Goal: Information Seeking & Learning: Learn about a topic

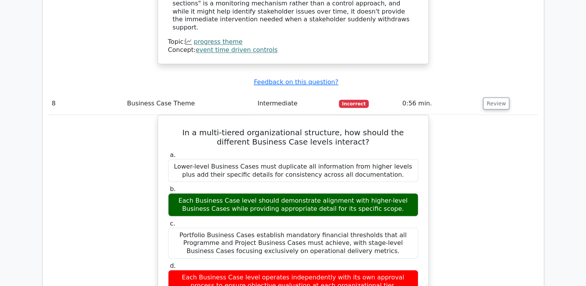
scroll to position [1201, 0]
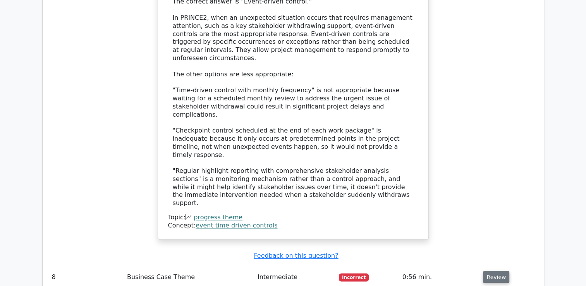
click at [501, 271] on button "Review" at bounding box center [496, 277] width 26 height 12
click at [495, 271] on button "Review" at bounding box center [496, 277] width 26 height 12
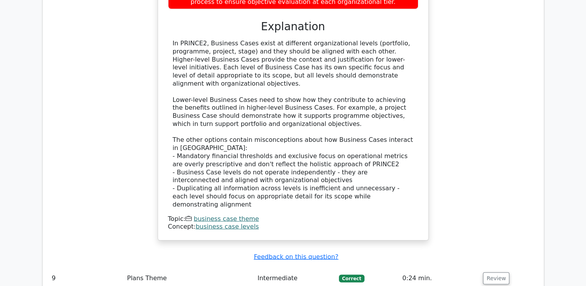
scroll to position [1765, 0]
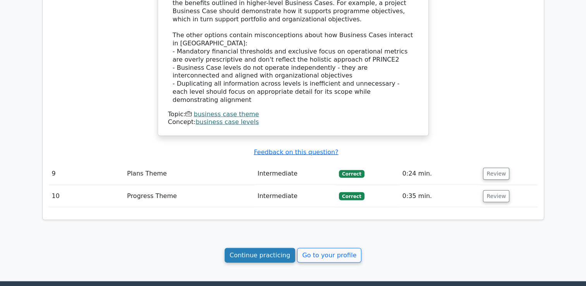
click at [265, 248] on link "Continue practicing" at bounding box center [260, 255] width 71 height 15
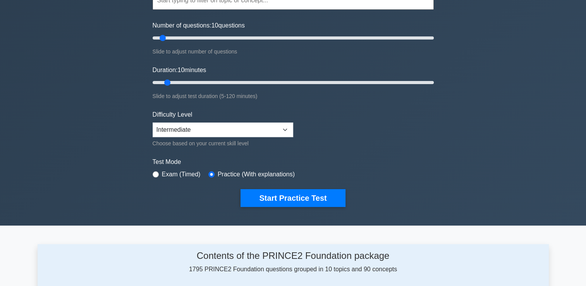
scroll to position [116, 0]
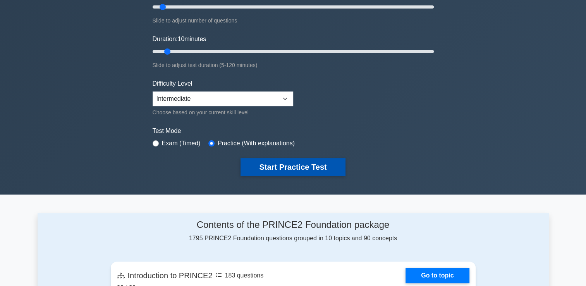
click at [335, 169] on button "Start Practice Test" at bounding box center [293, 167] width 105 height 18
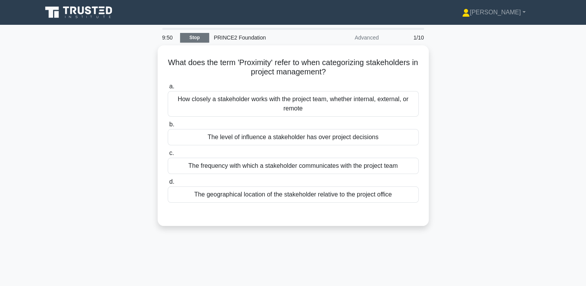
click at [191, 39] on link "Stop" at bounding box center [194, 38] width 29 height 10
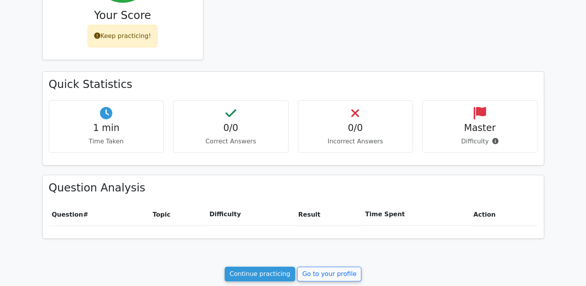
scroll to position [194, 0]
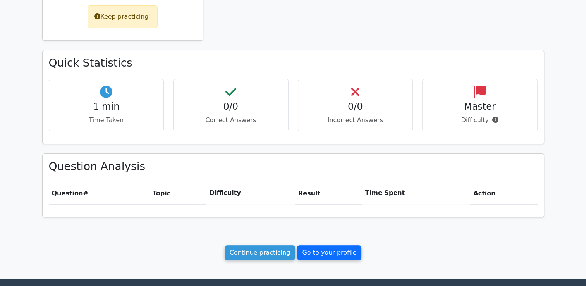
click at [331, 253] on link "Go to your profile" at bounding box center [329, 252] width 64 height 15
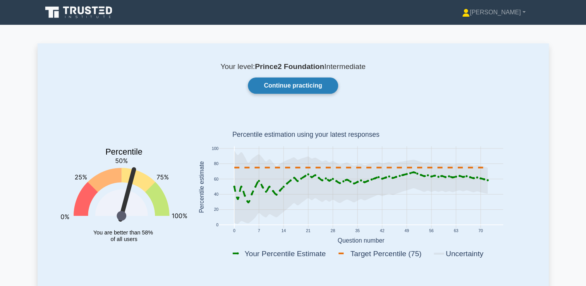
click at [306, 85] on link "Continue practicing" at bounding box center [293, 86] width 90 height 16
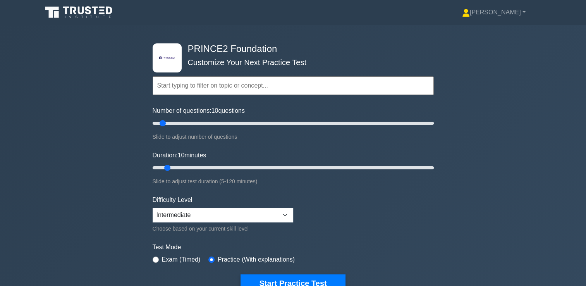
click at [243, 84] on input "text" at bounding box center [293, 85] width 281 height 19
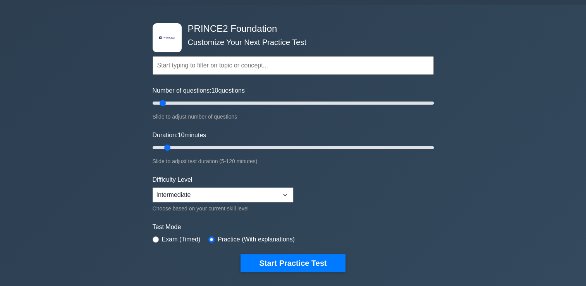
scroll to position [39, 0]
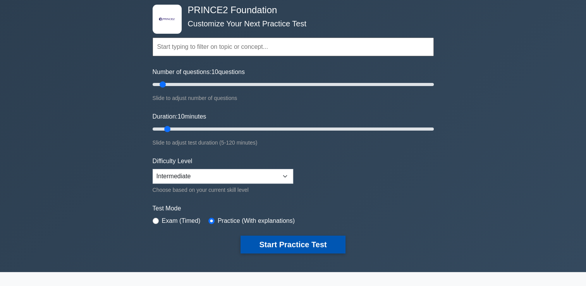
click at [318, 241] on button "Start Practice Test" at bounding box center [293, 245] width 105 height 18
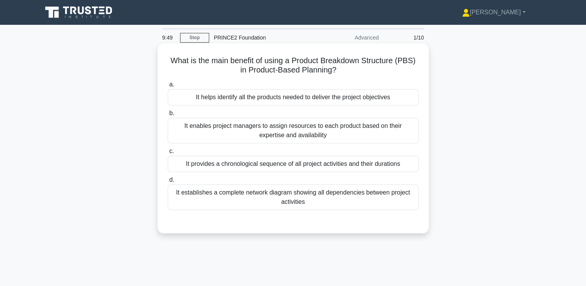
click at [361, 99] on div "It helps identify all the products needed to deliver the project objectives" at bounding box center [293, 97] width 251 height 16
click at [168, 87] on input "a. It helps identify all the products needed to deliver the project objectives" at bounding box center [168, 84] width 0 height 5
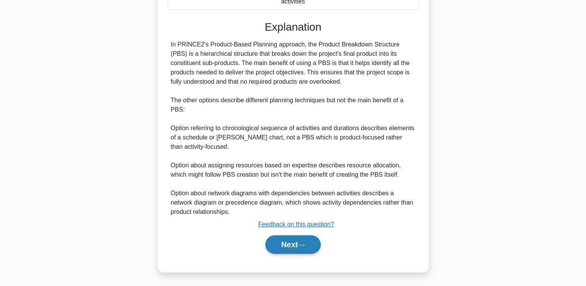
click at [295, 240] on button "Next" at bounding box center [292, 244] width 55 height 19
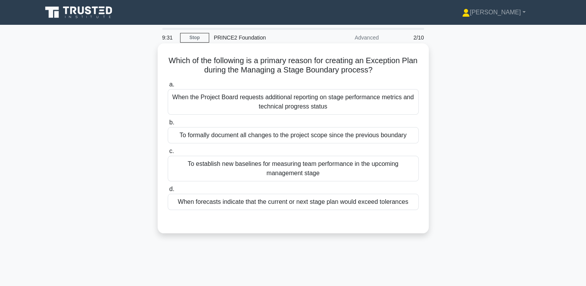
click at [344, 136] on div "To formally document all changes to the project scope since the previous bounda…" at bounding box center [293, 135] width 251 height 16
click at [168, 125] on input "b. To formally document all changes to the project scope since the previous bou…" at bounding box center [168, 122] width 0 height 5
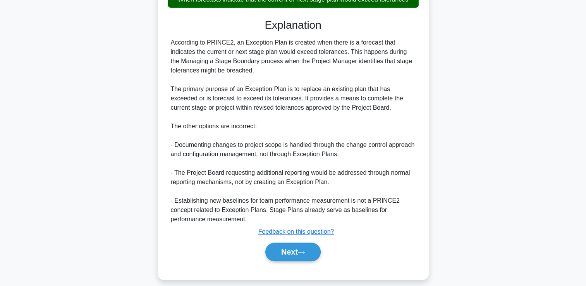
scroll to position [210, 0]
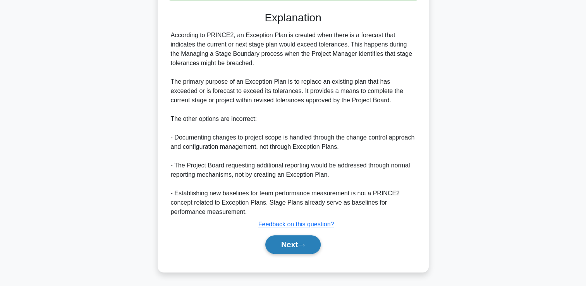
click at [310, 244] on button "Next" at bounding box center [292, 244] width 55 height 19
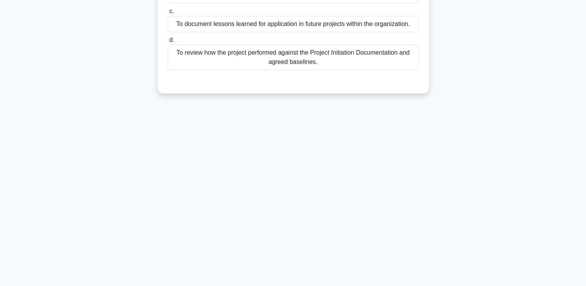
scroll to position [0, 0]
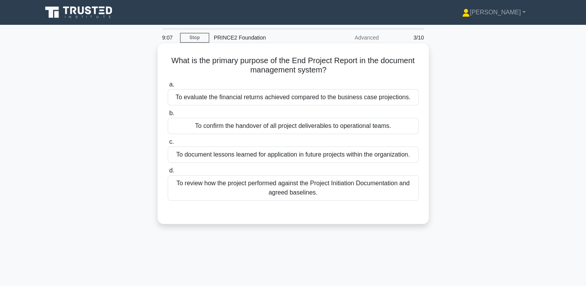
click at [338, 187] on div "To review how the project performed against the Project Initiation Documentatio…" at bounding box center [293, 188] width 251 height 26
click at [168, 173] on input "d. To review how the project performed against the Project Initiation Documenta…" at bounding box center [168, 170] width 0 height 5
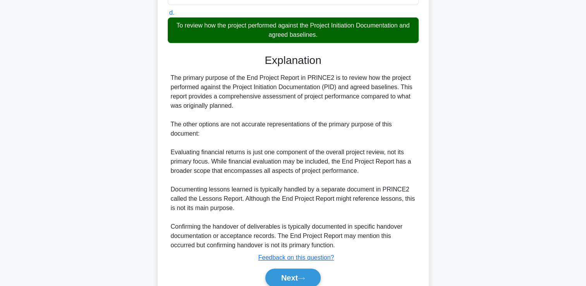
scroll to position [191, 0]
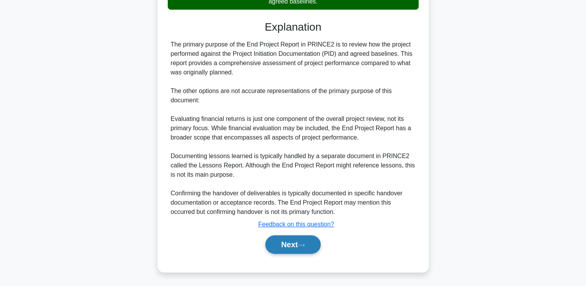
click at [302, 250] on button "Next" at bounding box center [292, 244] width 55 height 19
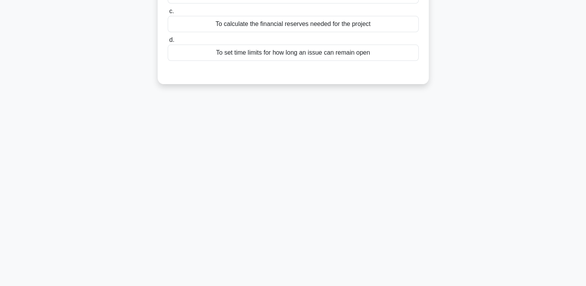
scroll to position [0, 0]
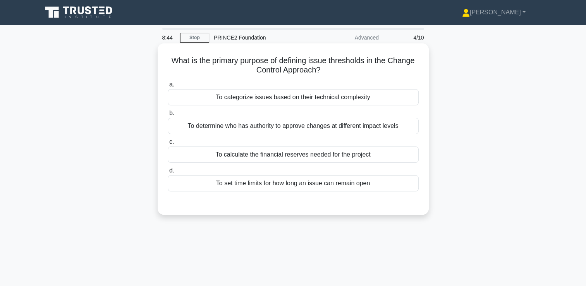
click at [283, 95] on div "To categorize issues based on their technical complexity" at bounding box center [293, 97] width 251 height 16
click at [168, 87] on input "a. To categorize issues based on their technical complexity" at bounding box center [168, 84] width 0 height 5
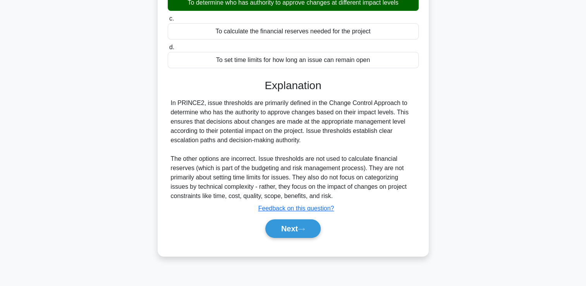
scroll to position [133, 0]
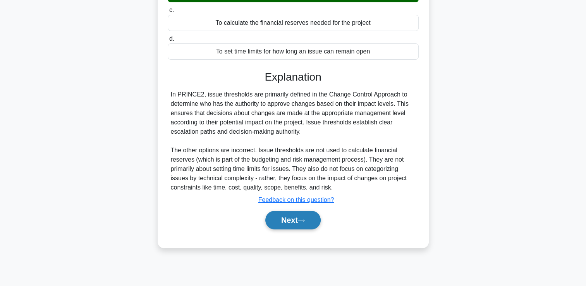
click at [298, 219] on button "Next" at bounding box center [292, 220] width 55 height 19
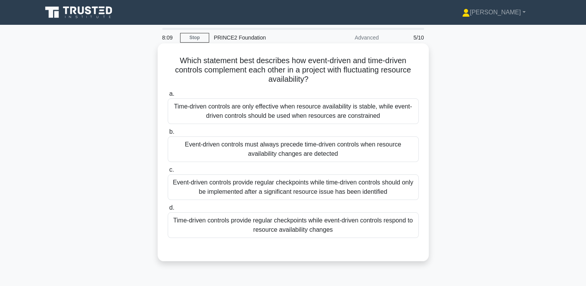
scroll to position [39, 0]
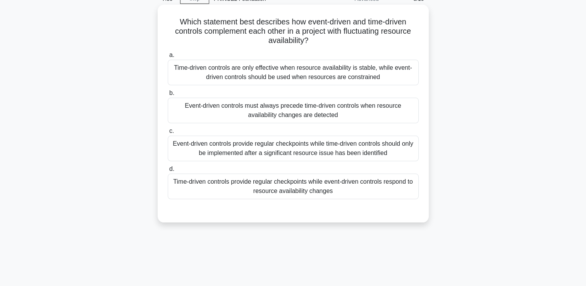
click at [324, 181] on div "Time-driven controls provide regular checkpoints while event-driven controls re…" at bounding box center [293, 187] width 251 height 26
click at [168, 172] on input "d. Time-driven controls provide regular checkpoints while event-driven controls…" at bounding box center [168, 169] width 0 height 5
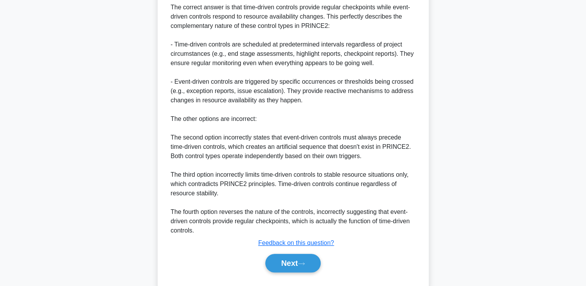
scroll to position [310, 0]
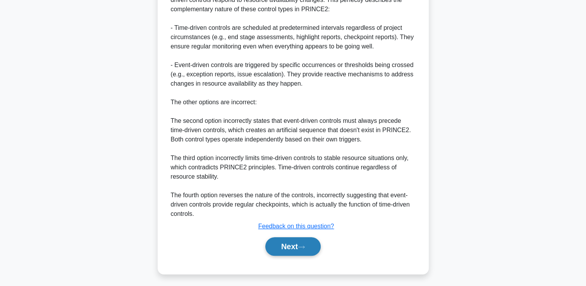
click at [288, 247] on button "Next" at bounding box center [292, 246] width 55 height 19
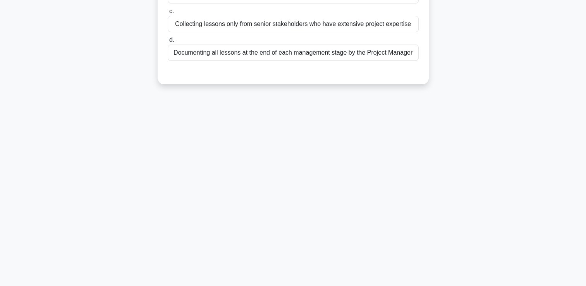
scroll to position [0, 0]
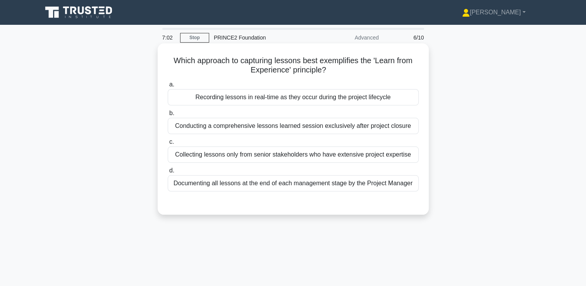
click at [295, 99] on div "Recording lessons in real-time as they occur during the project lifecycle" at bounding box center [293, 97] width 251 height 16
click at [168, 87] on input "a. Recording lessons in real-time as they occur during the project lifecycle" at bounding box center [168, 84] width 0 height 5
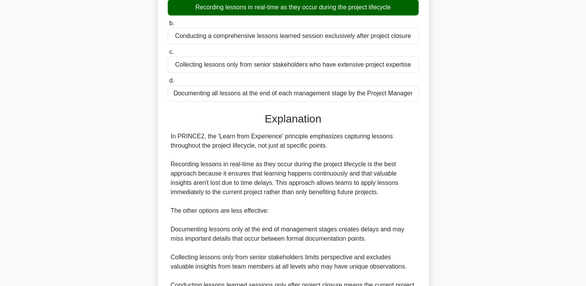
scroll to position [182, 0]
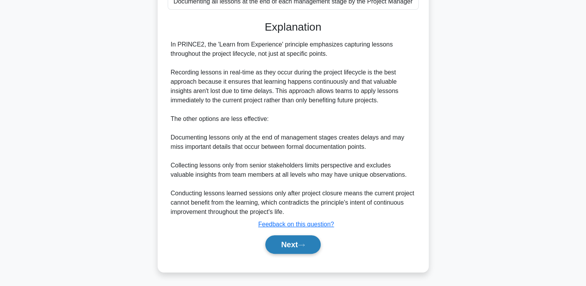
click at [321, 243] on button "Next" at bounding box center [292, 244] width 55 height 19
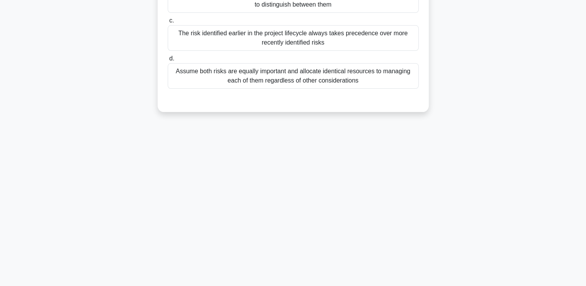
scroll to position [0, 0]
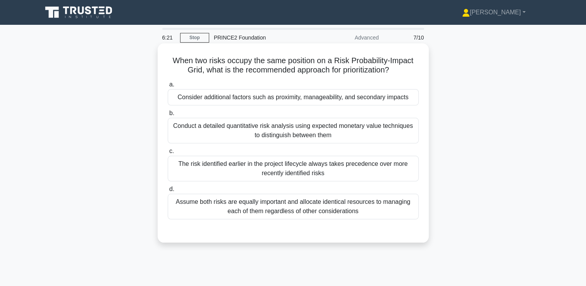
click at [313, 98] on div "Consider additional factors such as proximity, manageability, and secondary imp…" at bounding box center [293, 97] width 251 height 16
click at [168, 87] on input "a. Consider additional factors such as proximity, manageability, and secondary …" at bounding box center [168, 84] width 0 height 5
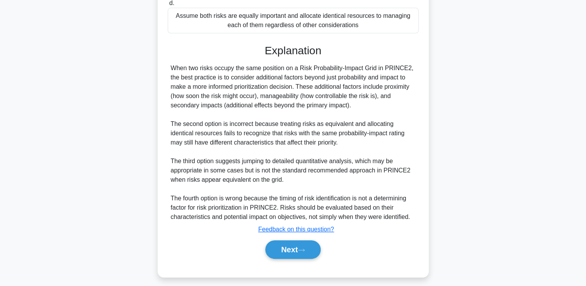
scroll to position [191, 0]
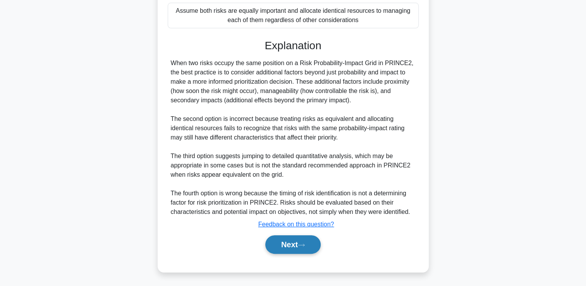
click at [305, 243] on icon at bounding box center [301, 245] width 7 height 4
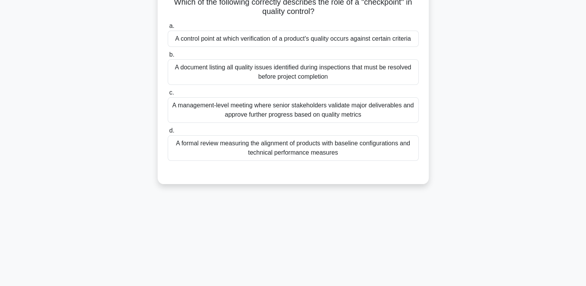
scroll to position [0, 0]
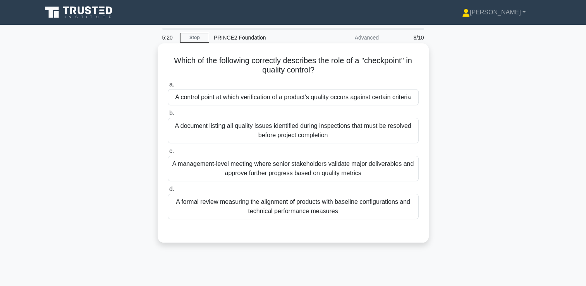
click at [310, 207] on div "A formal review measuring the alignment of products with baseline configuration…" at bounding box center [293, 207] width 251 height 26
click at [168, 192] on input "d. A formal review measuring the alignment of products with baseline configurat…" at bounding box center [168, 189] width 0 height 5
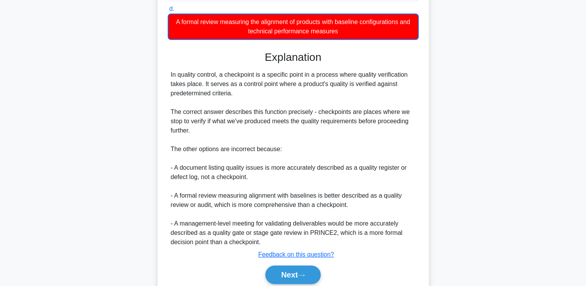
scroll to position [194, 0]
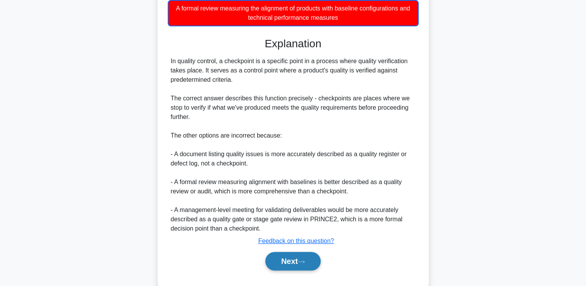
click at [288, 271] on button "Next" at bounding box center [292, 261] width 55 height 19
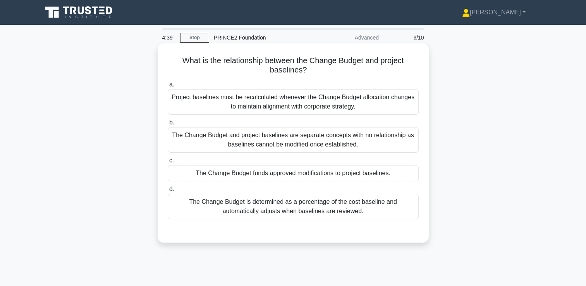
scroll to position [39, 0]
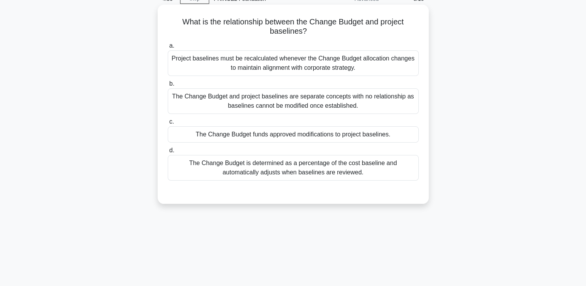
click at [289, 171] on div "The Change Budget is determined as a percentage of the cost baseline and automa…" at bounding box center [293, 168] width 251 height 26
click at [168, 153] on input "d. The Change Budget is determined as a percentage of the cost baseline and aut…" at bounding box center [168, 150] width 0 height 5
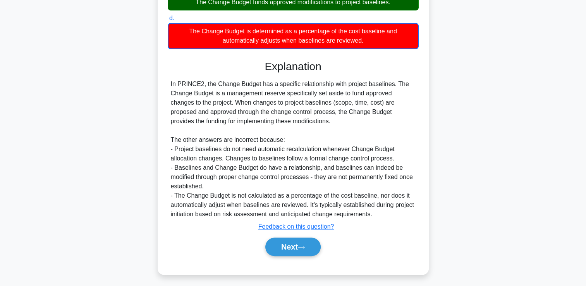
scroll to position [173, 0]
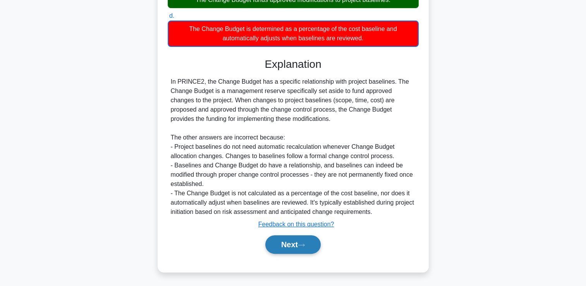
click at [296, 249] on button "Next" at bounding box center [292, 244] width 55 height 19
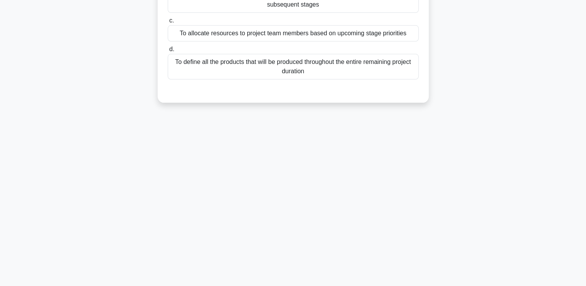
scroll to position [0, 0]
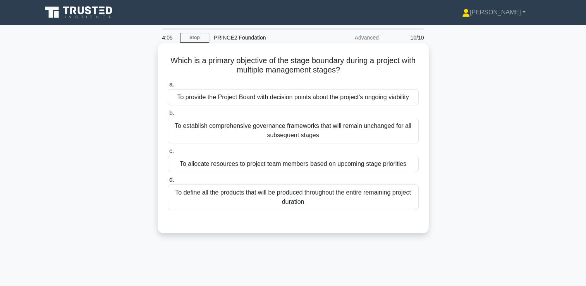
click at [363, 94] on div "To provide the Project Board with decision points about the project's ongoing v…" at bounding box center [293, 97] width 251 height 16
click at [168, 87] on input "a. To provide the Project Board with decision points about the project's ongoin…" at bounding box center [168, 84] width 0 height 5
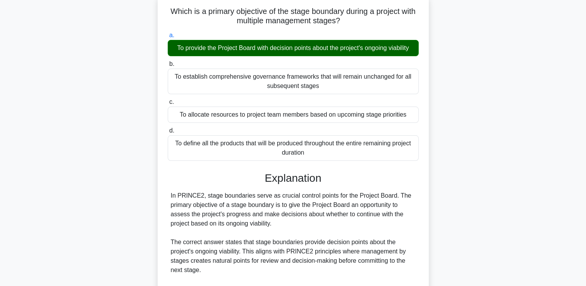
scroll to position [194, 0]
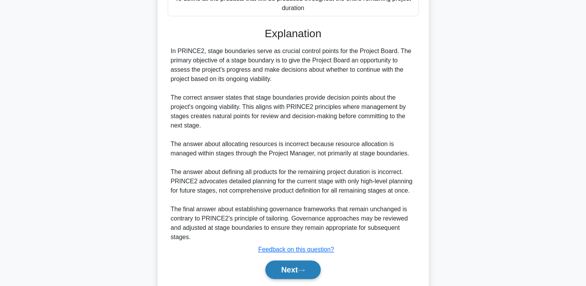
click at [284, 272] on button "Next" at bounding box center [292, 269] width 55 height 19
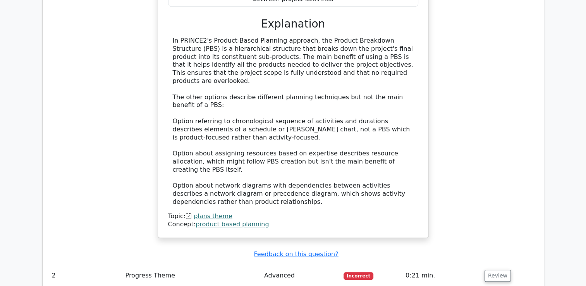
scroll to position [659, 0]
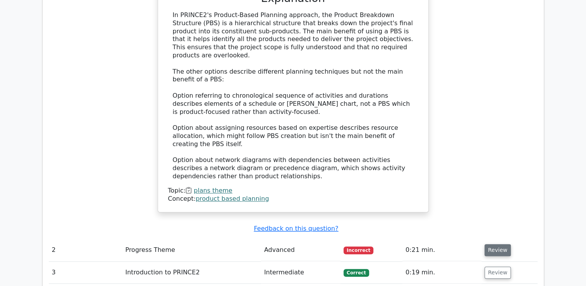
click at [501, 244] on button "Review" at bounding box center [498, 250] width 26 height 12
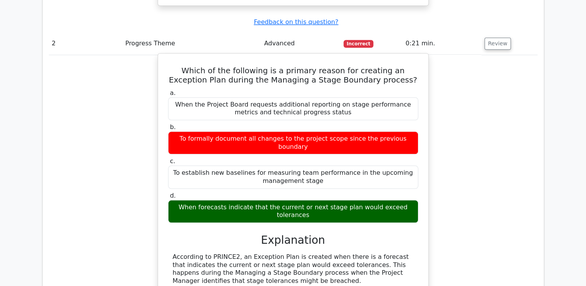
scroll to position [775, 0]
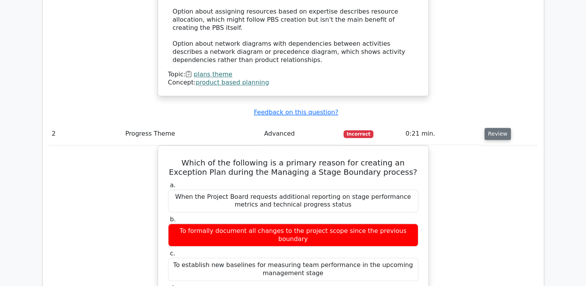
click at [499, 128] on button "Review" at bounding box center [498, 134] width 26 height 12
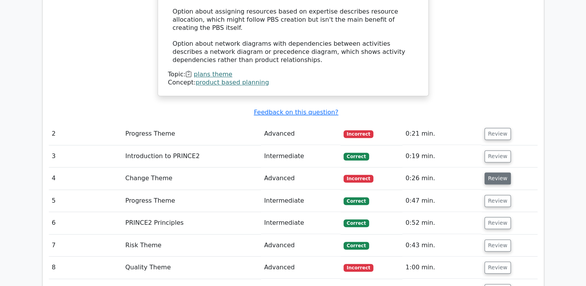
click at [501, 172] on button "Review" at bounding box center [498, 178] width 26 height 12
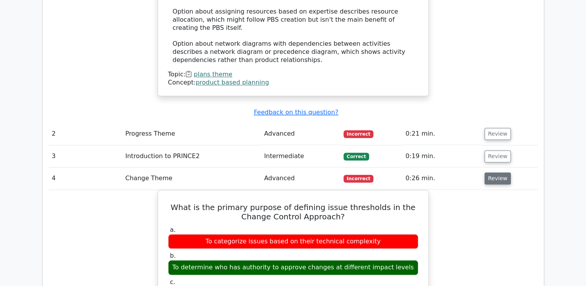
click at [499, 172] on button "Review" at bounding box center [498, 178] width 26 height 12
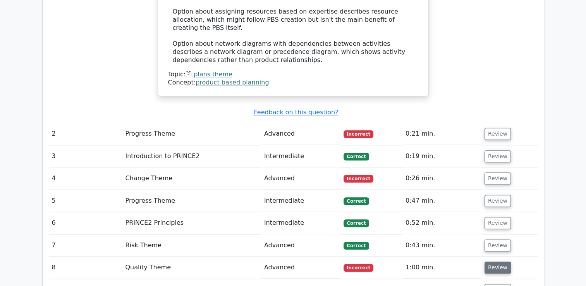
click at [503, 262] on button "Review" at bounding box center [498, 268] width 26 height 12
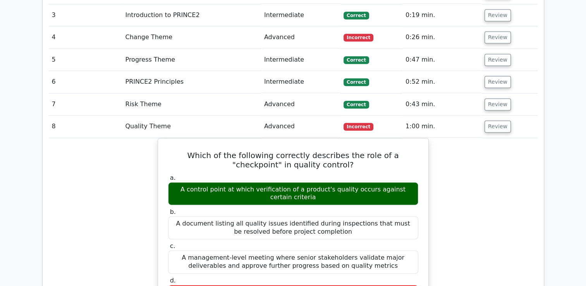
scroll to position [930, 0]
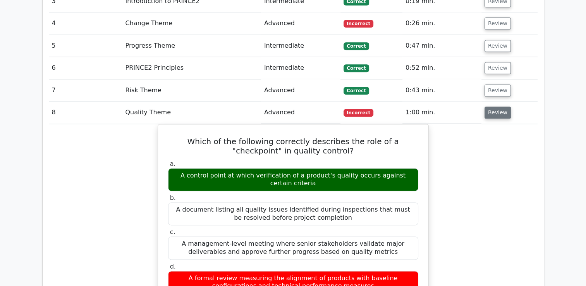
click at [495, 107] on button "Review" at bounding box center [498, 113] width 26 height 12
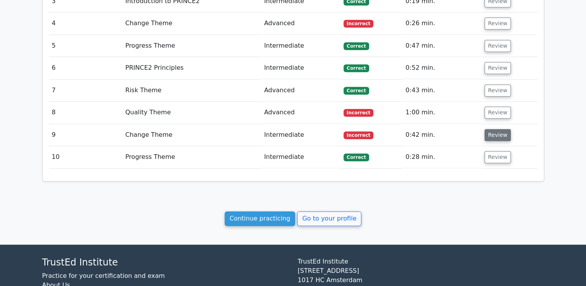
click at [490, 129] on button "Review" at bounding box center [498, 135] width 26 height 12
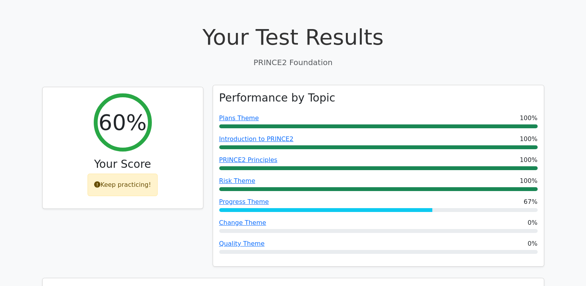
scroll to position [116, 0]
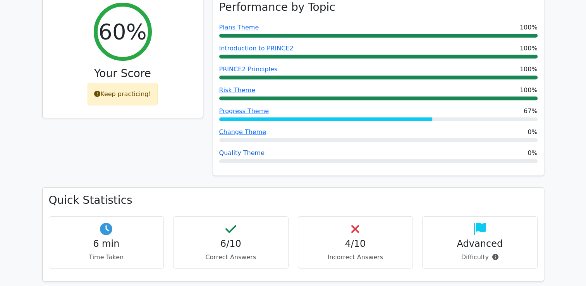
click at [248, 152] on link "Quality Theme" at bounding box center [241, 152] width 45 height 7
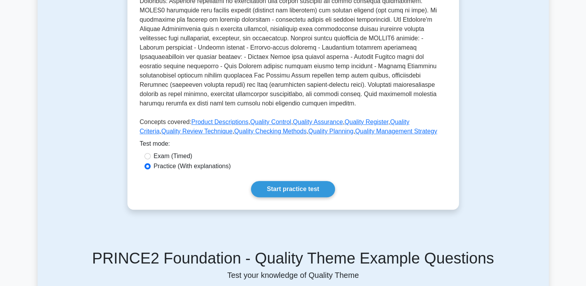
scroll to position [271, 0]
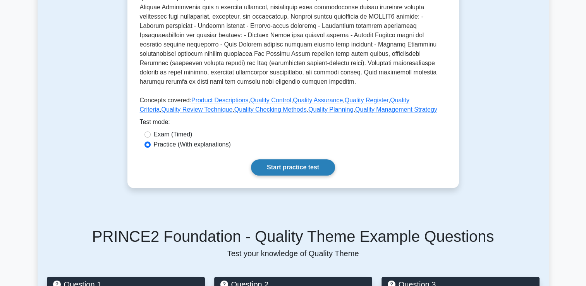
click at [316, 161] on link "Start practice test" at bounding box center [293, 167] width 84 height 16
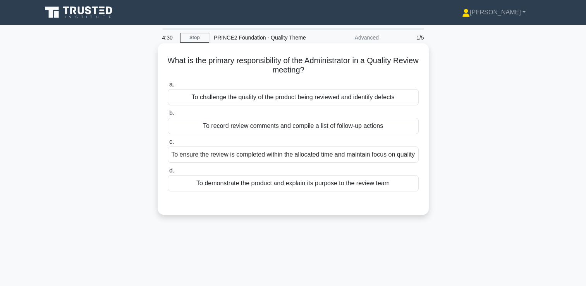
click at [257, 129] on div "To record review comments and compile a list of follow-up actions" at bounding box center [293, 126] width 251 height 16
click at [168, 116] on input "b. To record review comments and compile a list of follow-up actions" at bounding box center [168, 113] width 0 height 5
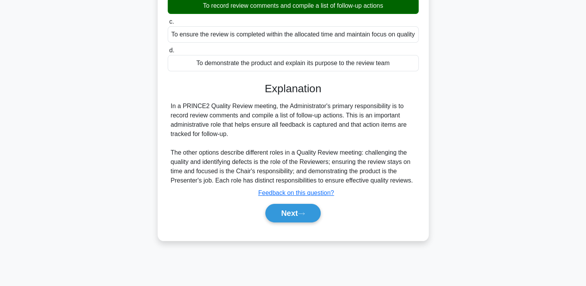
scroll to position [133, 0]
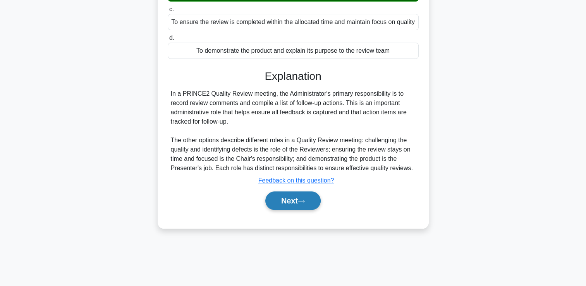
click at [289, 210] on button "Next" at bounding box center [292, 200] width 55 height 19
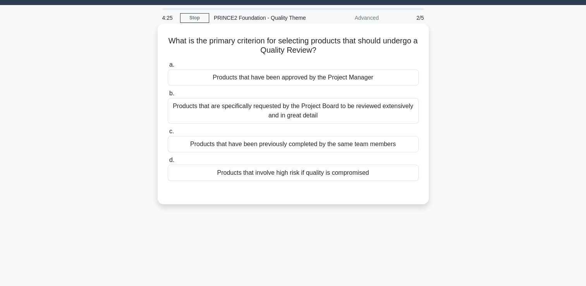
scroll to position [39, 0]
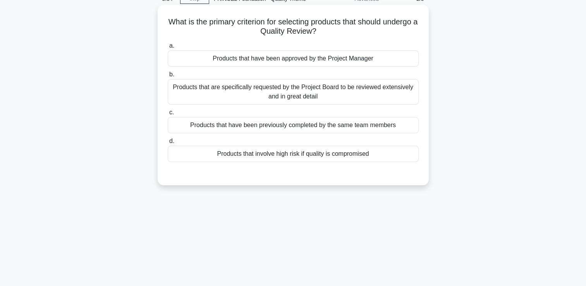
click at [337, 92] on div "Products that are specifically requested by the Project Board to be reviewed ex…" at bounding box center [293, 92] width 251 height 26
click at [168, 77] on input "b. Products that are specifically requested by the Project Board to be reviewed…" at bounding box center [168, 74] width 0 height 5
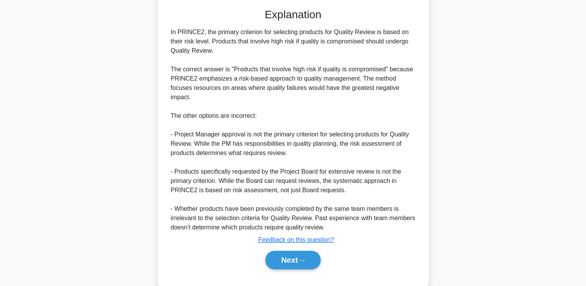
scroll to position [210, 0]
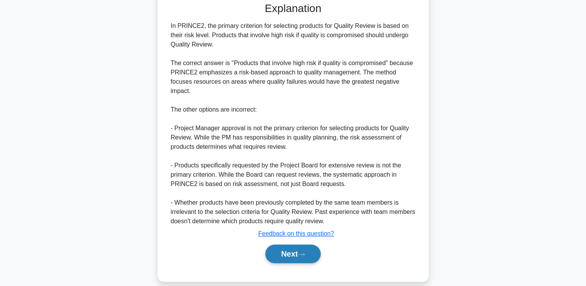
click at [290, 250] on button "Next" at bounding box center [292, 254] width 55 height 19
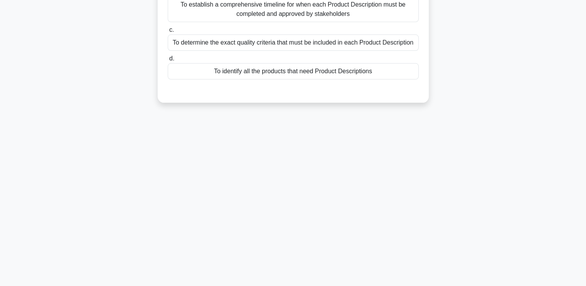
scroll to position [0, 0]
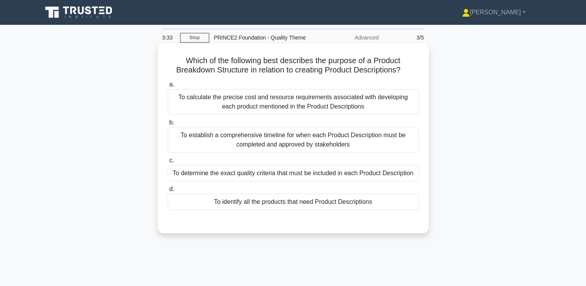
click at [300, 172] on div "To determine the exact quality criteria that must be included in each Product D…" at bounding box center [293, 173] width 251 height 16
click at [168, 163] on input "c. To determine the exact quality criteria that must be included in each Produc…" at bounding box center [168, 160] width 0 height 5
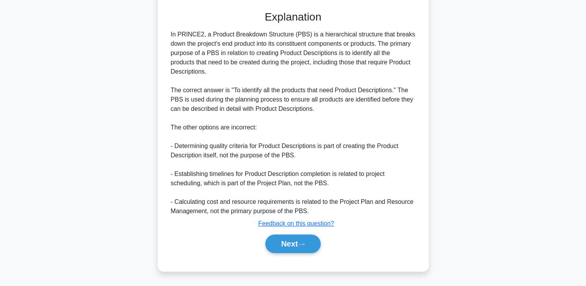
scroll to position [220, 0]
click at [280, 250] on button "Next" at bounding box center [292, 243] width 55 height 19
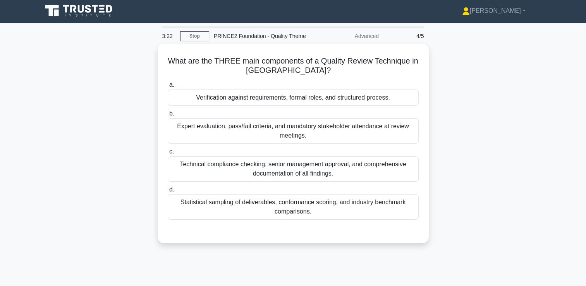
scroll to position [0, 0]
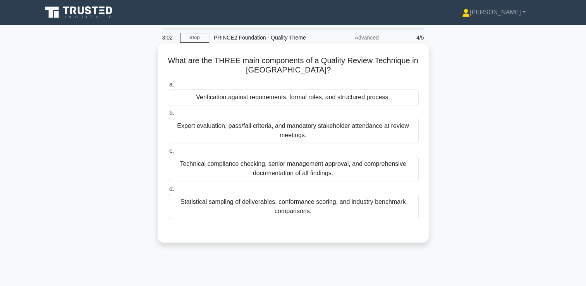
click at [372, 169] on div "Technical compliance checking, senior management approval, and comprehensive do…" at bounding box center [293, 169] width 251 height 26
click at [168, 154] on input "c. Technical compliance checking, senior management approval, and comprehensive…" at bounding box center [168, 151] width 0 height 5
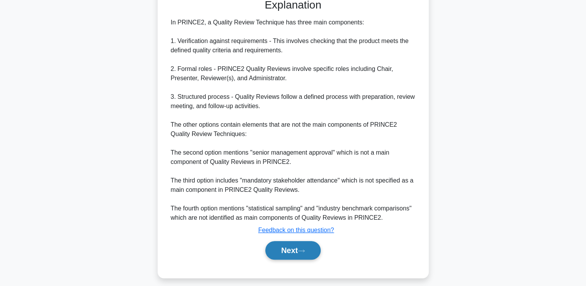
click at [319, 250] on button "Next" at bounding box center [292, 250] width 55 height 19
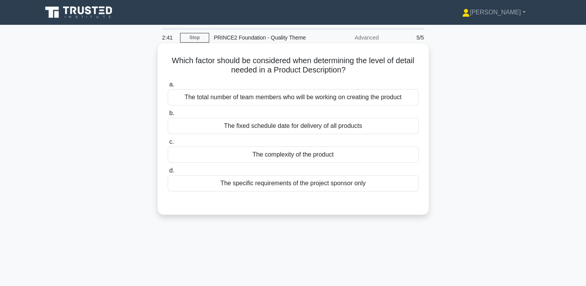
click at [325, 156] on div "The complexity of the product" at bounding box center [293, 154] width 251 height 16
click at [168, 145] on input "c. The complexity of the product" at bounding box center [168, 142] width 0 height 5
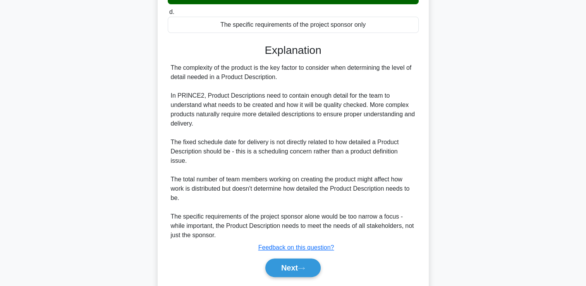
scroll to position [182, 0]
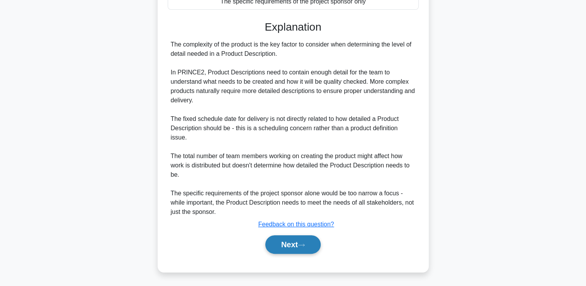
click at [286, 247] on button "Next" at bounding box center [292, 244] width 55 height 19
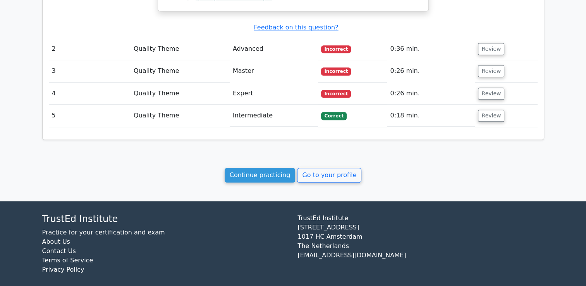
scroll to position [700, 0]
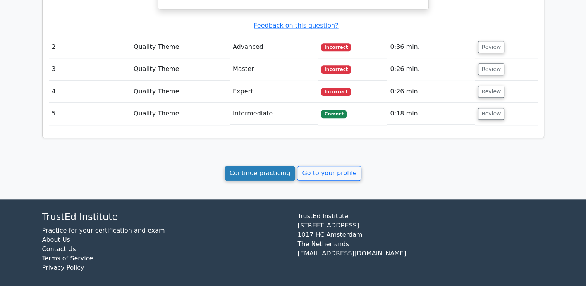
click at [253, 170] on link "Continue practicing" at bounding box center [260, 173] width 71 height 15
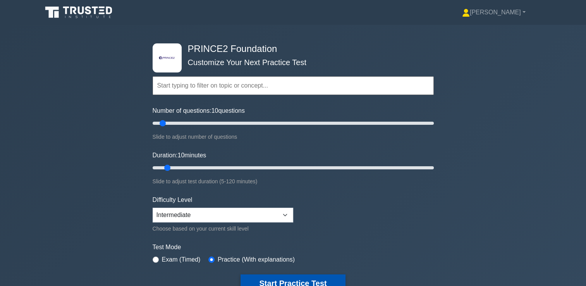
click at [324, 281] on button "Start Practice Test" at bounding box center [293, 283] width 105 height 18
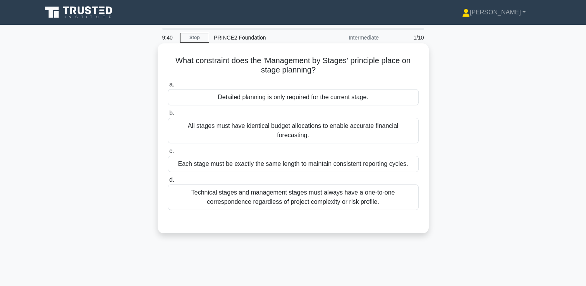
click at [315, 98] on div "Detailed planning is only required for the current stage." at bounding box center [293, 97] width 251 height 16
click at [168, 87] on input "a. Detailed planning is only required for the current stage." at bounding box center [168, 84] width 0 height 5
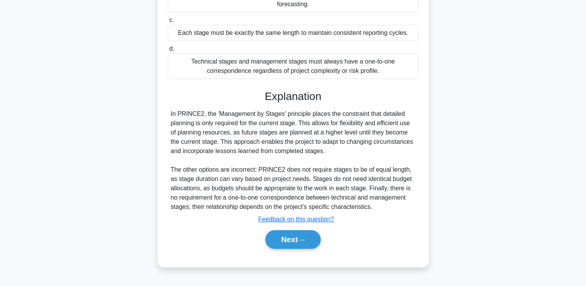
scroll to position [133, 0]
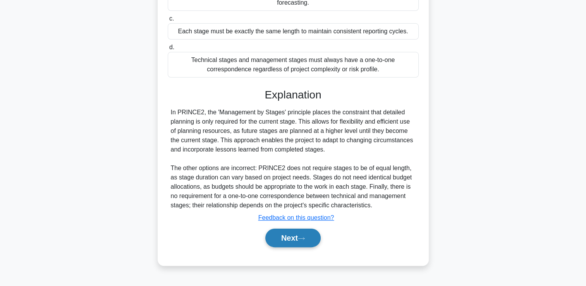
click at [286, 229] on button "Next" at bounding box center [292, 238] width 55 height 19
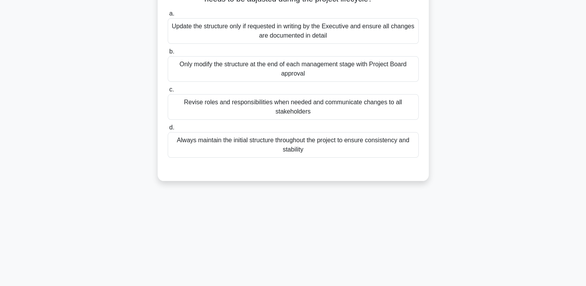
scroll to position [0, 0]
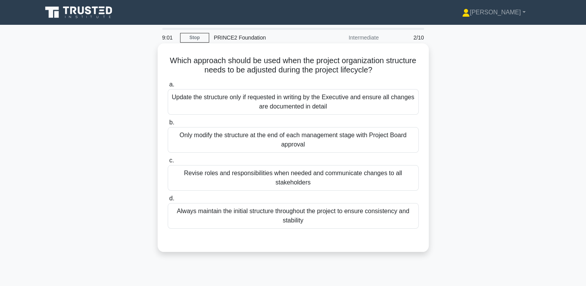
click at [327, 175] on div "Revise roles and responsibilities when needed and communicate changes to all st…" at bounding box center [293, 178] width 251 height 26
click at [168, 163] on input "c. Revise roles and responsibilities when needed and communicate changes to all…" at bounding box center [168, 160] width 0 height 5
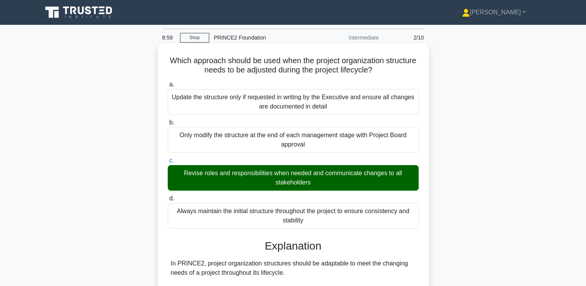
scroll to position [228, 0]
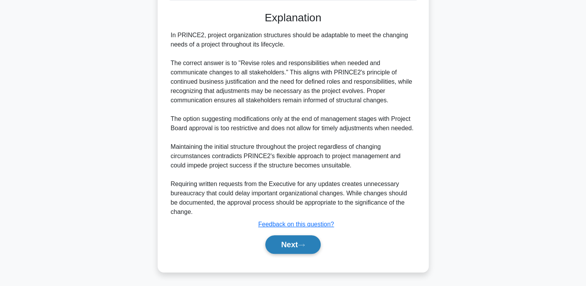
click at [299, 242] on button "Next" at bounding box center [292, 244] width 55 height 19
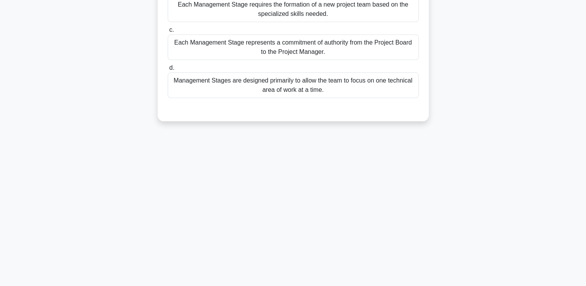
scroll to position [0, 0]
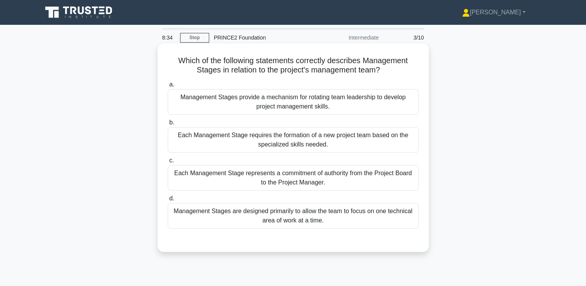
click at [264, 170] on div "Each Management Stage represents a commitment of authority from the Project Boa…" at bounding box center [293, 178] width 251 height 26
click at [168, 163] on input "c. Each Management Stage represents a commitment of authority from the Project …" at bounding box center [168, 160] width 0 height 5
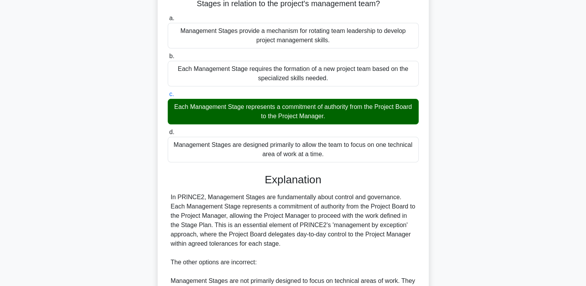
scroll to position [194, 0]
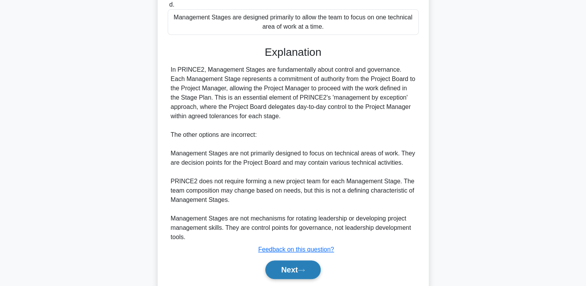
click at [277, 271] on button "Next" at bounding box center [292, 269] width 55 height 19
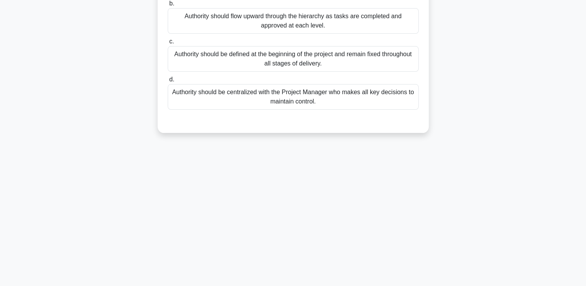
scroll to position [0, 0]
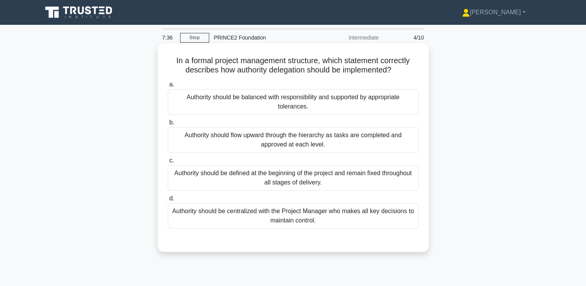
click at [333, 177] on div "Authority should be defined at the beginning of the project and remain fixed th…" at bounding box center [293, 178] width 251 height 26
click at [168, 163] on input "c. Authority should be defined at the beginning of the project and remain fixed…" at bounding box center [168, 160] width 0 height 5
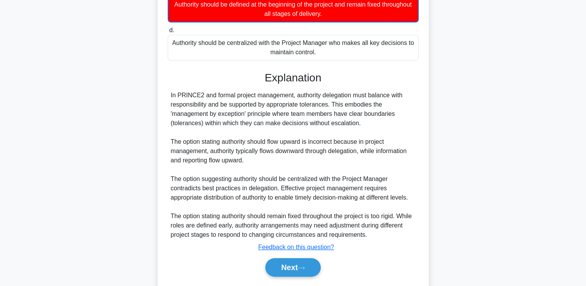
scroll to position [192, 0]
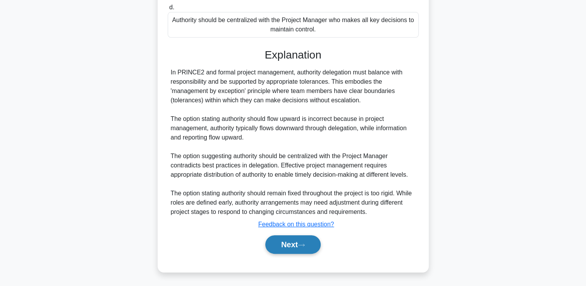
click at [295, 248] on button "Next" at bounding box center [292, 244] width 55 height 19
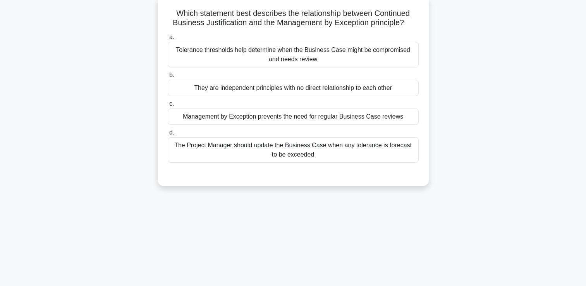
scroll to position [0, 0]
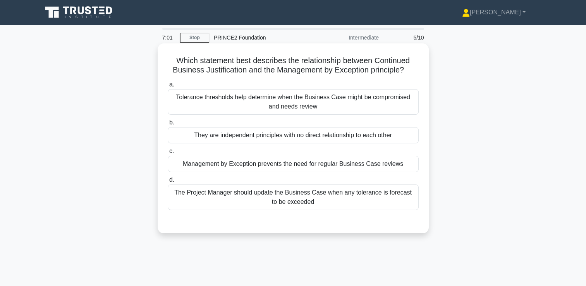
click at [286, 198] on div "The Project Manager should update the Business Case when any tolerance is forec…" at bounding box center [293, 197] width 251 height 26
click at [168, 183] on input "d. The Project Manager should update the Business Case when any tolerance is fo…" at bounding box center [168, 179] width 0 height 5
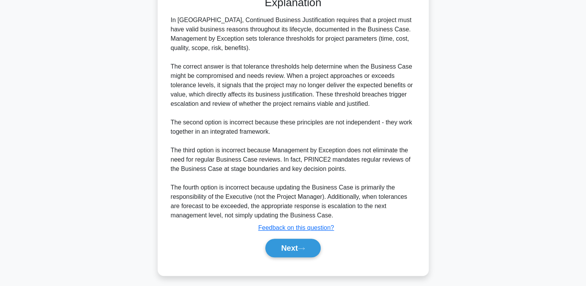
scroll to position [229, 0]
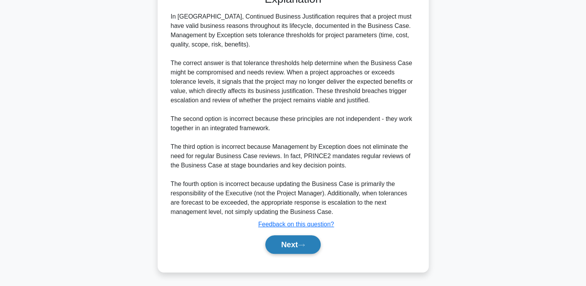
click at [281, 240] on button "Next" at bounding box center [292, 244] width 55 height 19
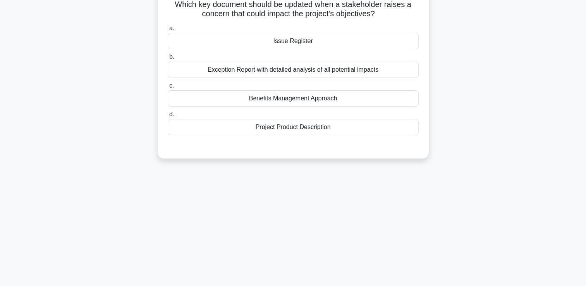
scroll to position [0, 0]
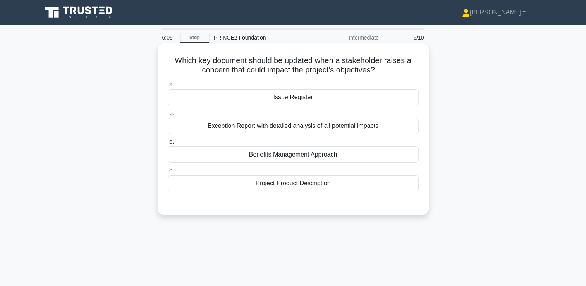
click at [298, 125] on div "Exception Report with detailed analysis of all potential impacts" at bounding box center [293, 126] width 251 height 16
click at [168, 116] on input "b. Exception Report with detailed analysis of all potential impacts" at bounding box center [168, 113] width 0 height 5
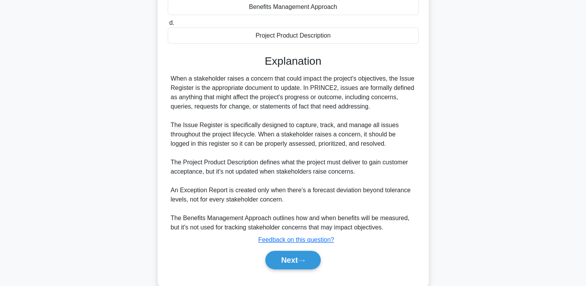
scroll to position [155, 0]
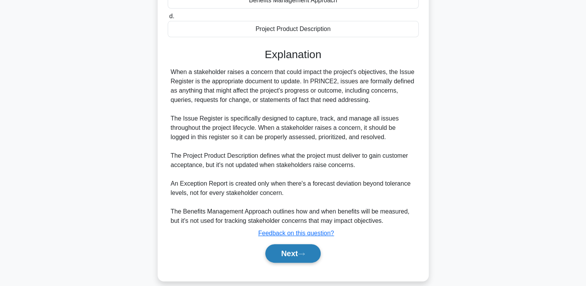
click at [279, 251] on button "Next" at bounding box center [292, 253] width 55 height 19
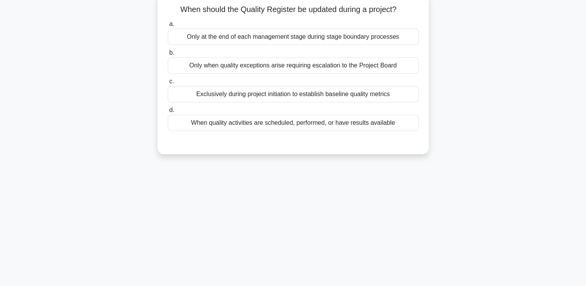
scroll to position [0, 0]
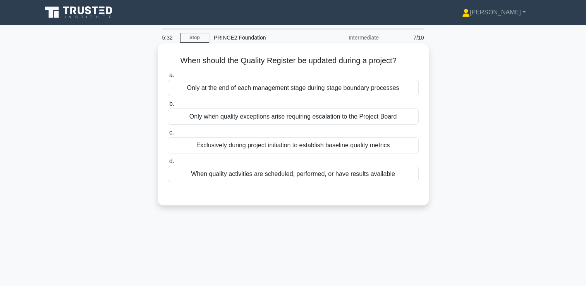
click at [309, 179] on div "When quality activities are scheduled, performed, or have results available" at bounding box center [293, 174] width 251 height 16
click at [168, 164] on input "d. When quality activities are scheduled, performed, or have results available" at bounding box center [168, 161] width 0 height 5
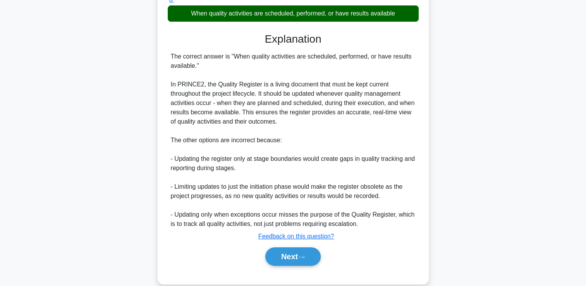
scroll to position [172, 0]
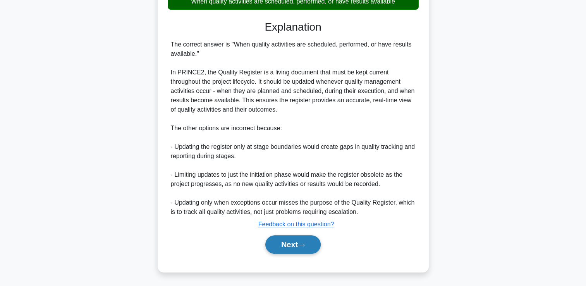
click at [287, 245] on button "Next" at bounding box center [292, 244] width 55 height 19
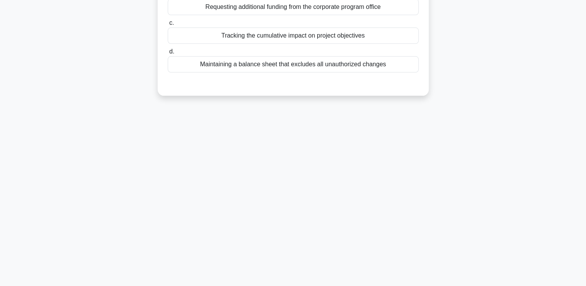
scroll to position [0, 0]
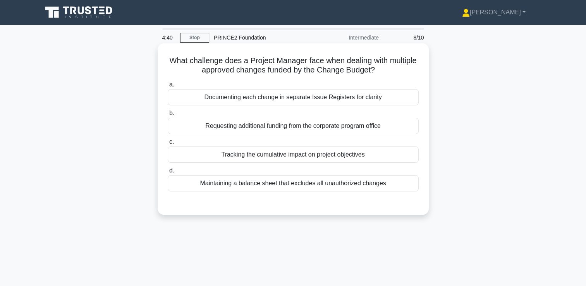
click at [303, 158] on div "Tracking the cumulative impact on project objectives" at bounding box center [293, 154] width 251 height 16
click at [168, 145] on input "c. Tracking the cumulative impact on project objectives" at bounding box center [168, 142] width 0 height 5
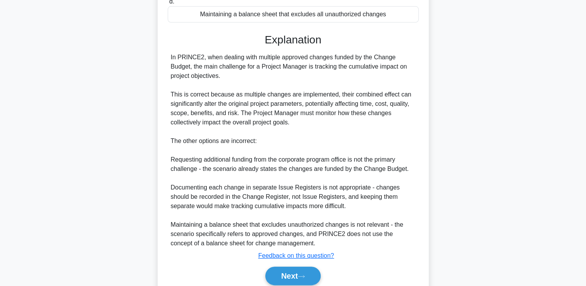
scroll to position [200, 0]
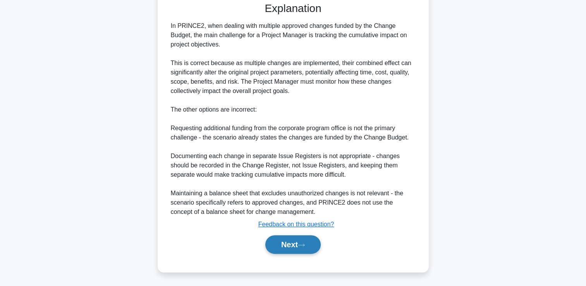
click at [300, 243] on button "Next" at bounding box center [292, 244] width 55 height 19
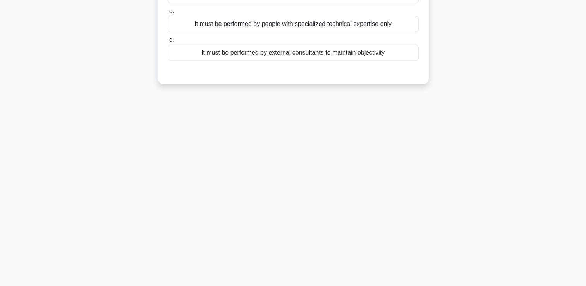
scroll to position [0, 0]
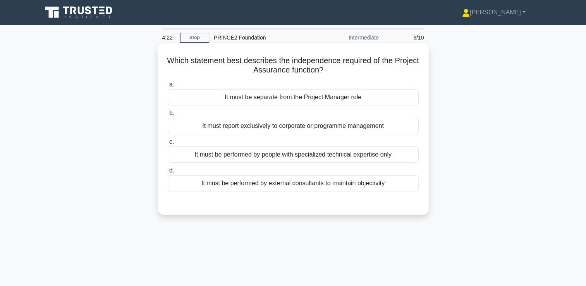
click at [282, 98] on div "It must be separate from the Project Manager role" at bounding box center [293, 97] width 251 height 16
click at [168, 87] on input "a. It must be separate from the Project Manager role" at bounding box center [168, 84] width 0 height 5
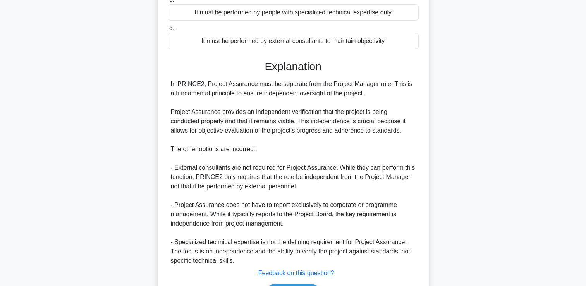
scroll to position [191, 0]
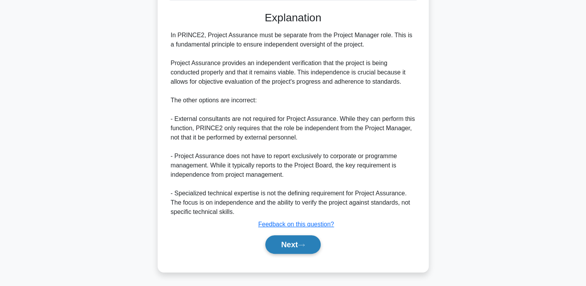
click at [305, 246] on icon at bounding box center [301, 245] width 7 height 4
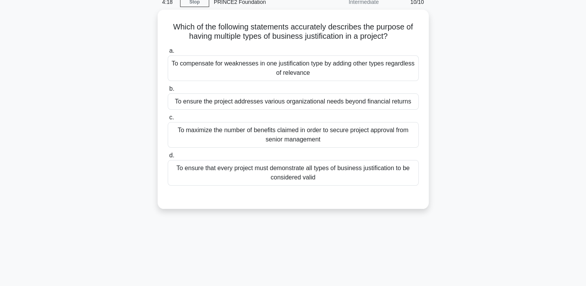
scroll to position [0, 0]
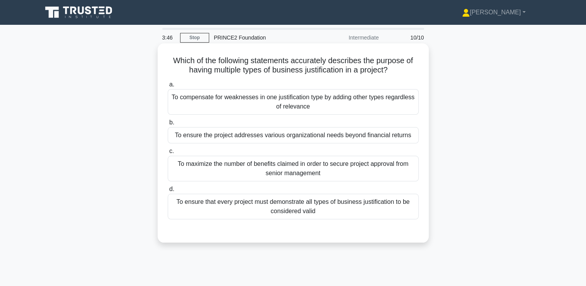
click at [333, 210] on div "To ensure that every project must demonstrate all types of business justificati…" at bounding box center [293, 207] width 251 height 26
click at [168, 192] on input "d. To ensure that every project must demonstrate all types of business justific…" at bounding box center [168, 189] width 0 height 5
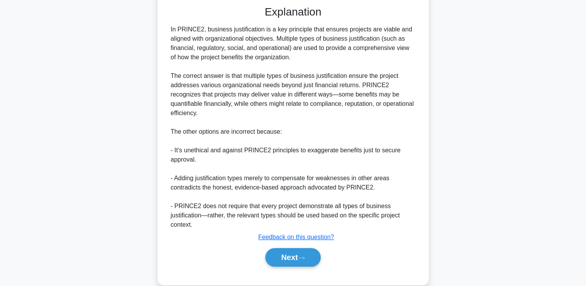
scroll to position [229, 0]
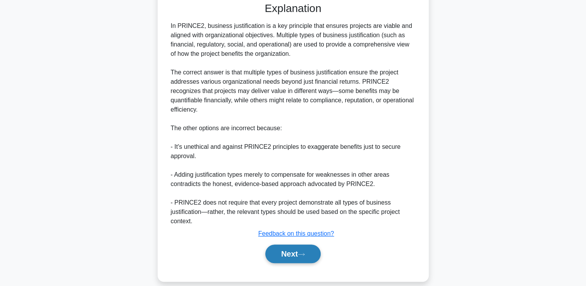
click at [310, 247] on button "Next" at bounding box center [292, 254] width 55 height 19
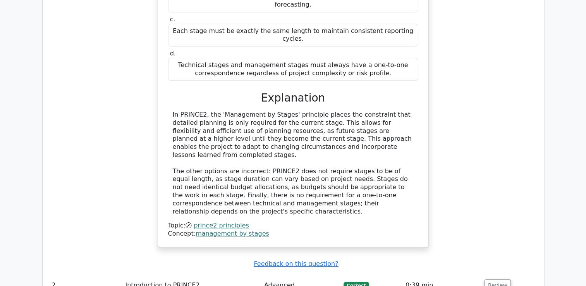
scroll to position [736, 0]
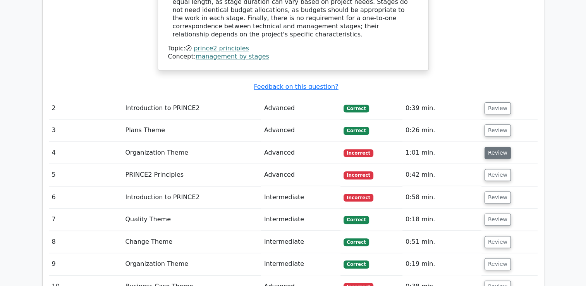
click at [495, 147] on button "Review" at bounding box center [498, 153] width 26 height 12
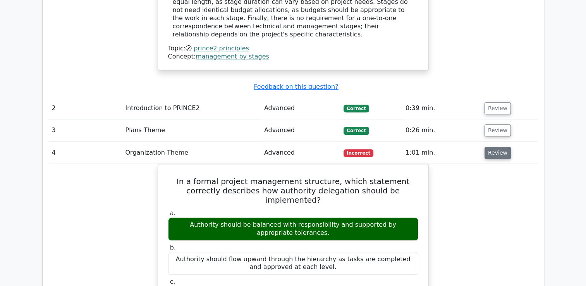
click at [495, 147] on button "Review" at bounding box center [498, 153] width 26 height 12
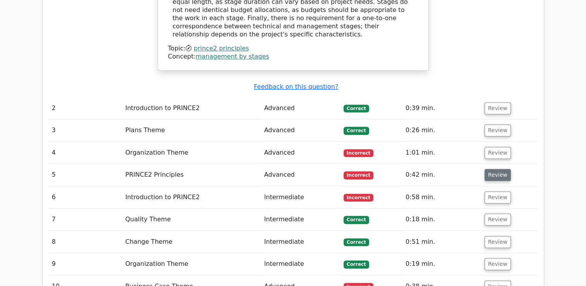
click at [494, 169] on button "Review" at bounding box center [498, 175] width 26 height 12
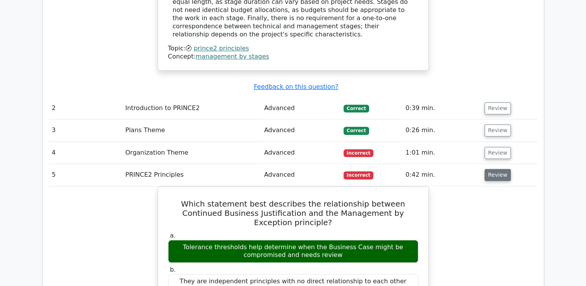
click at [504, 169] on button "Review" at bounding box center [498, 175] width 26 height 12
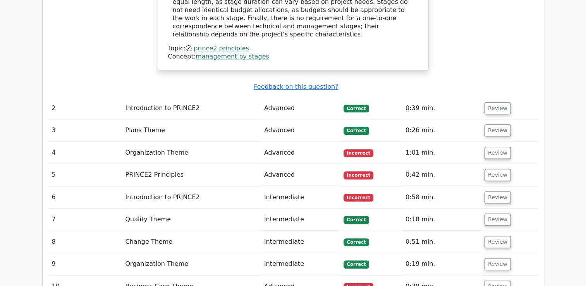
click at [513, 186] on td "Review" at bounding box center [510, 197] width 56 height 22
click at [506, 191] on button "Review" at bounding box center [498, 197] width 26 height 12
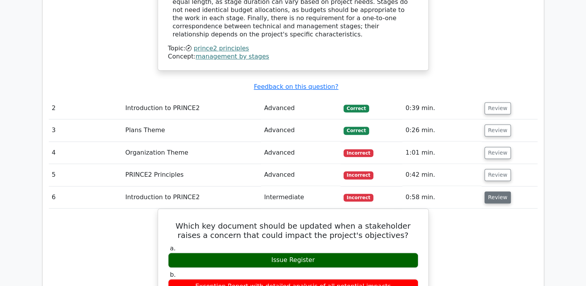
click at [505, 191] on button "Review" at bounding box center [498, 197] width 26 height 12
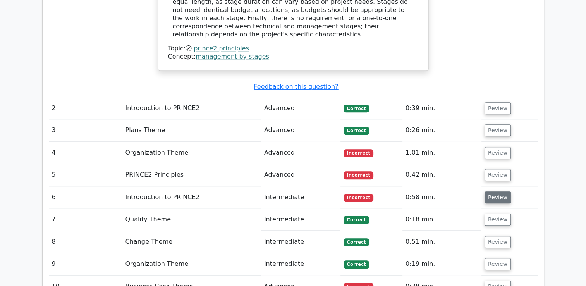
click at [499, 191] on button "Review" at bounding box center [498, 197] width 26 height 12
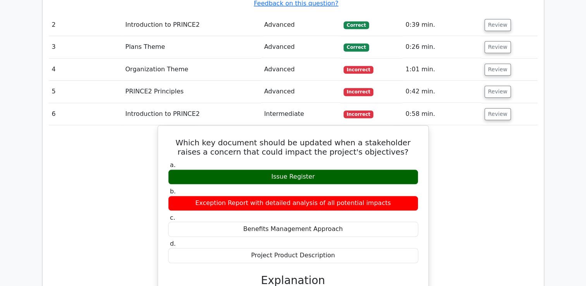
scroll to position [814, 0]
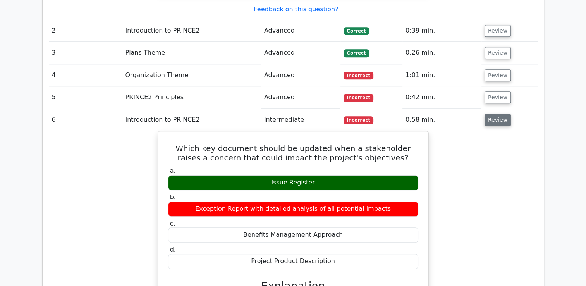
click at [493, 114] on button "Review" at bounding box center [498, 120] width 26 height 12
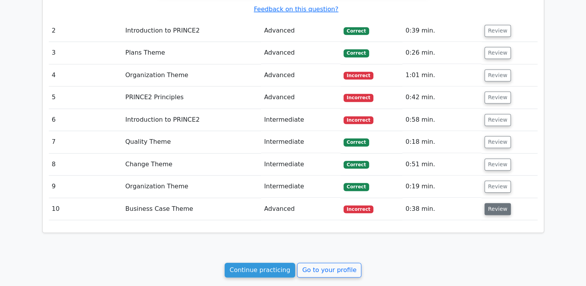
click at [503, 203] on button "Review" at bounding box center [498, 209] width 26 height 12
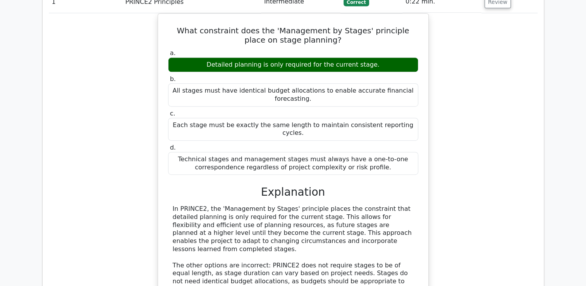
scroll to position [233, 0]
